Goal: Task Accomplishment & Management: Manage account settings

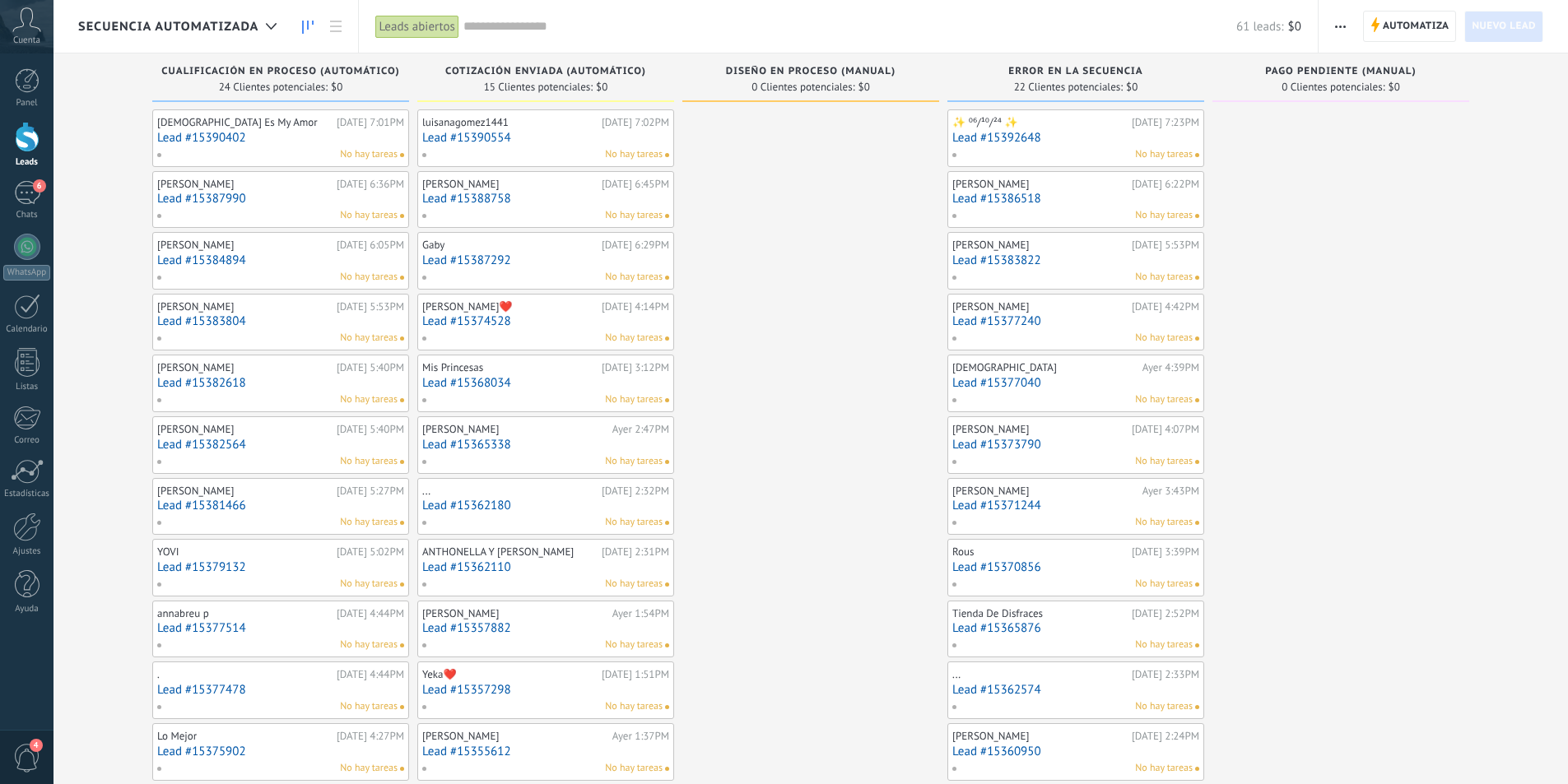
scroll to position [25, 0]
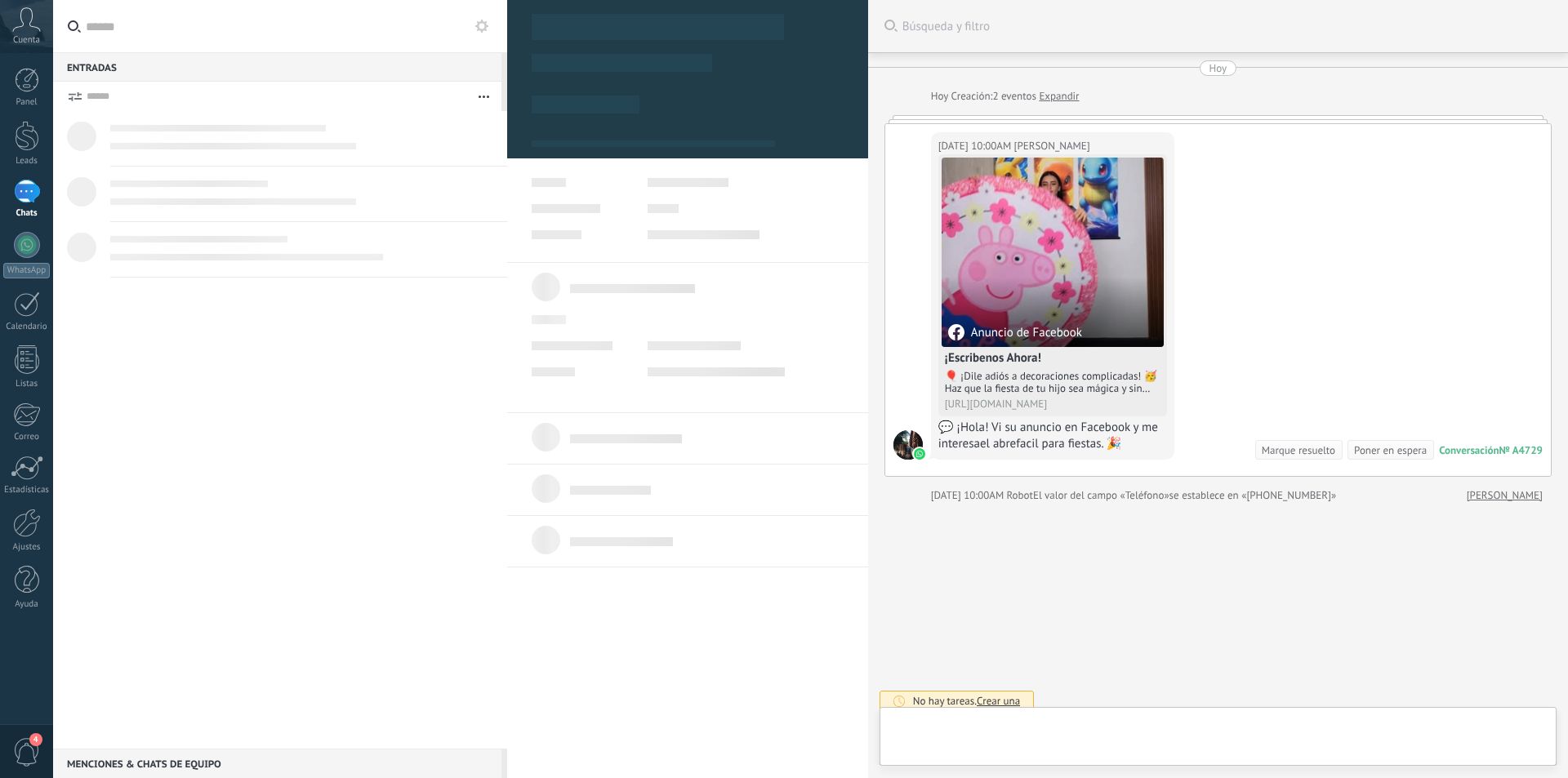
scroll to position [10, 0]
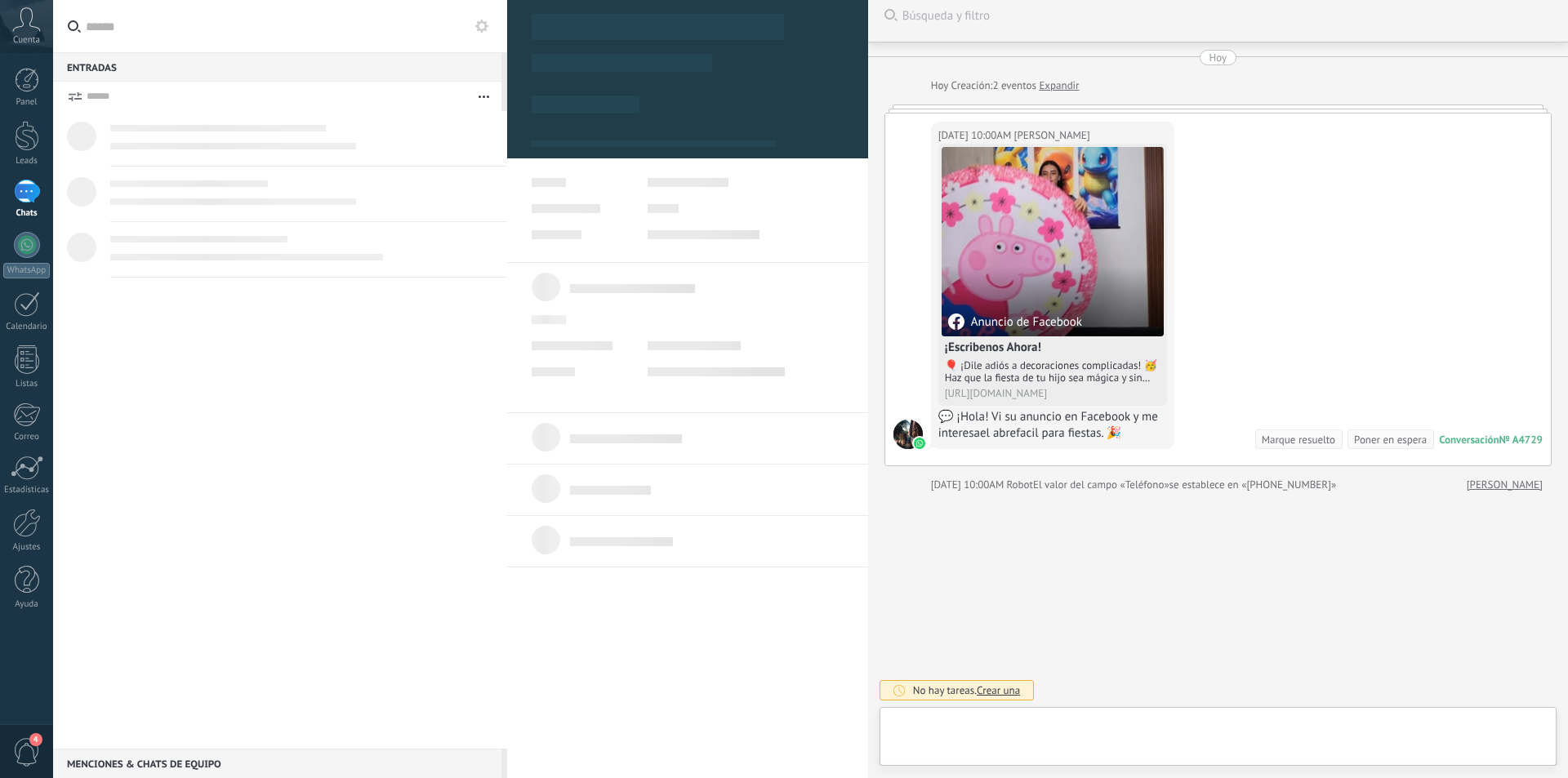
type textarea "**********"
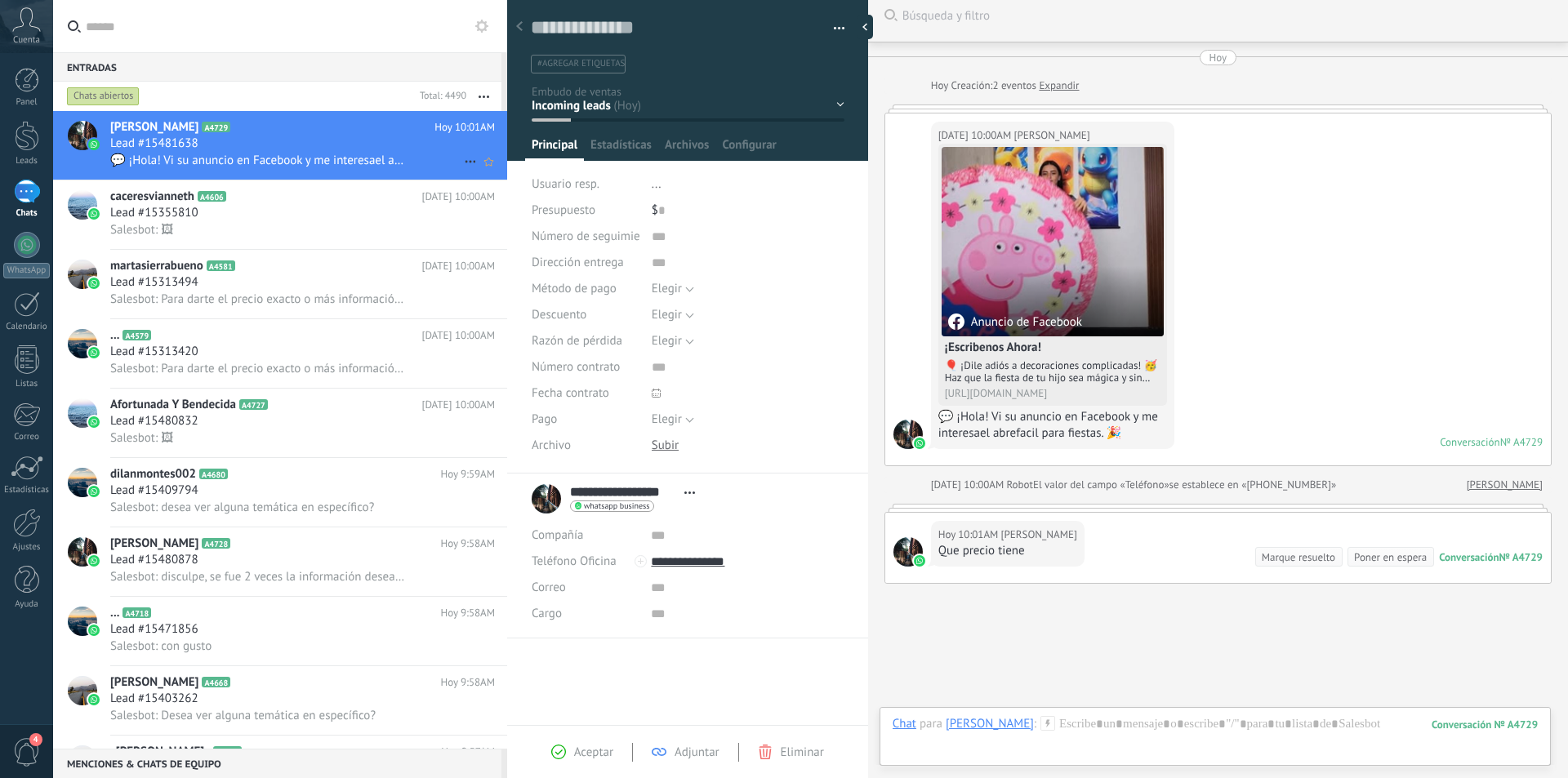
scroll to position [101, 0]
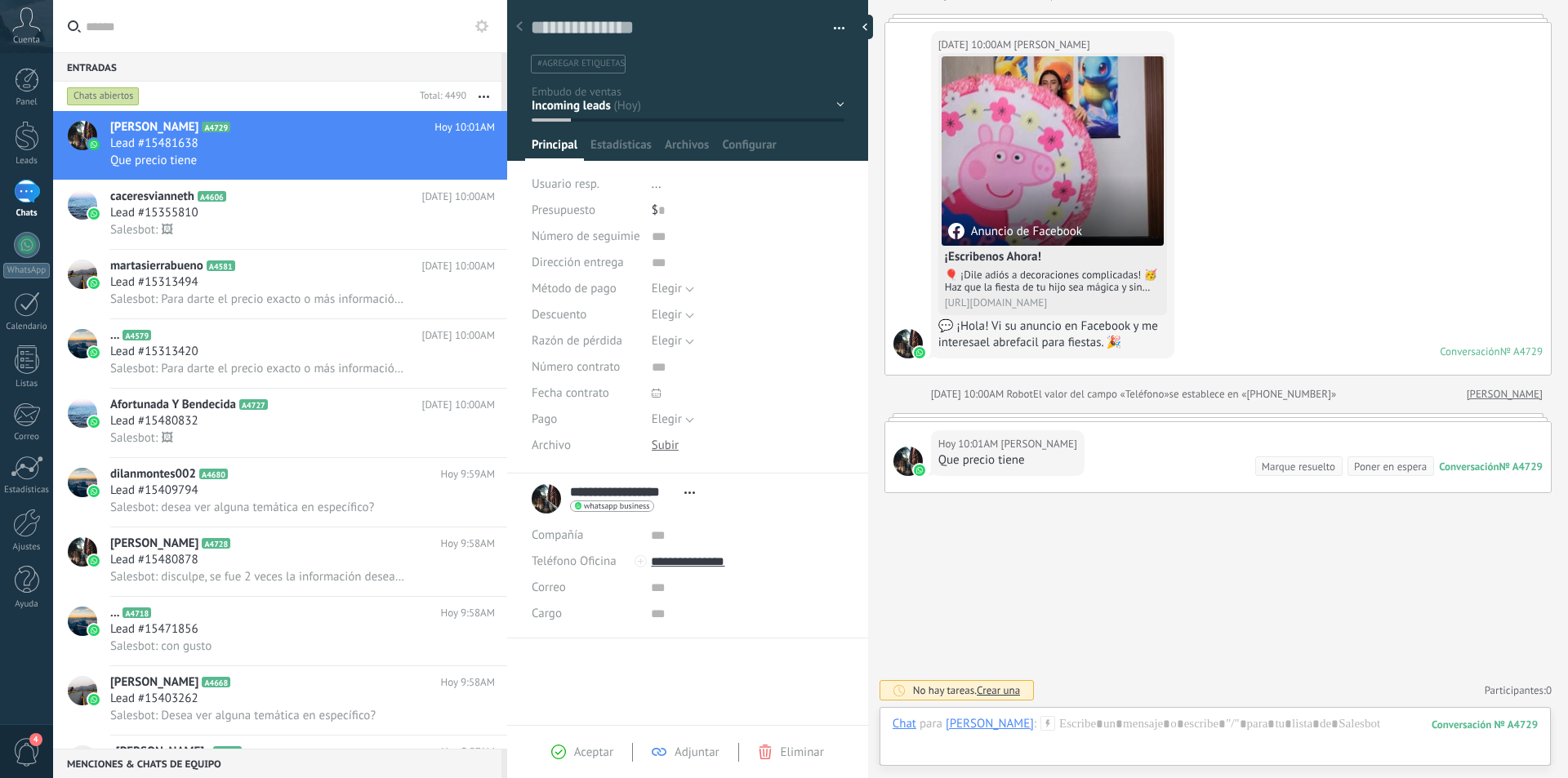
drag, startPoint x: 377, startPoint y: 141, endPoint x: 28, endPoint y: 191, distance: 352.6
click at [28, 191] on div "1" at bounding box center [27, 191] width 26 height 23
